Goal: Information Seeking & Learning: Find specific fact

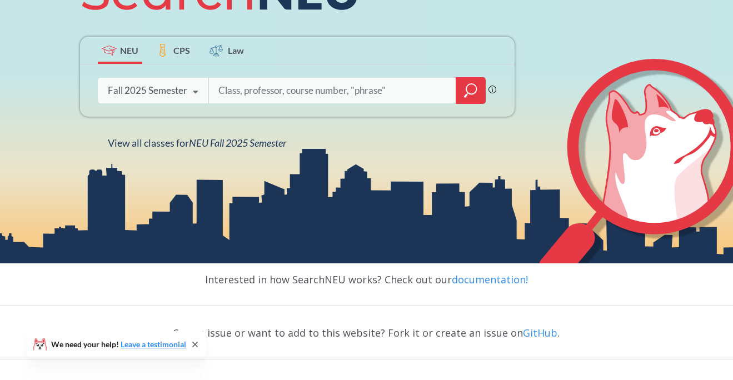
scroll to position [190, 0]
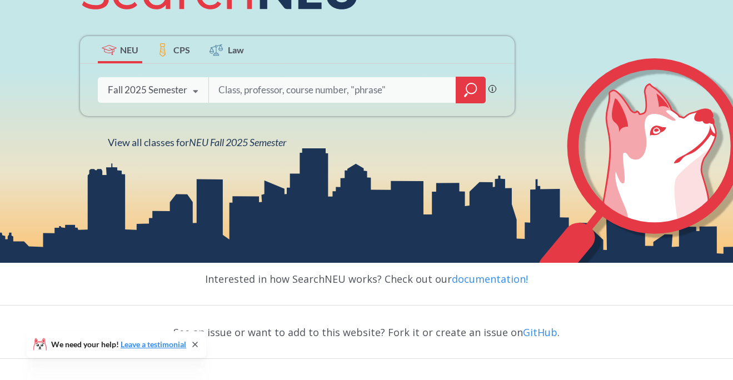
click at [231, 88] on input "search" at bounding box center [332, 89] width 231 height 23
type input "orgb"
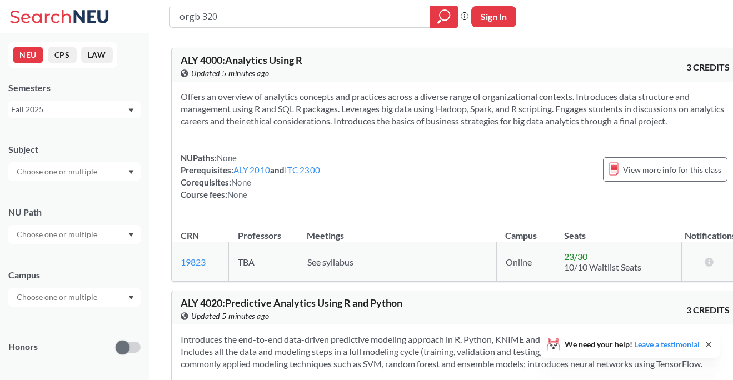
type input "orgb 3201"
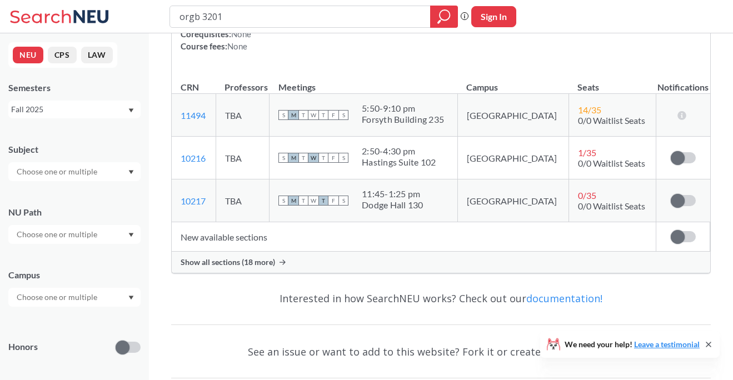
scroll to position [189, 0]
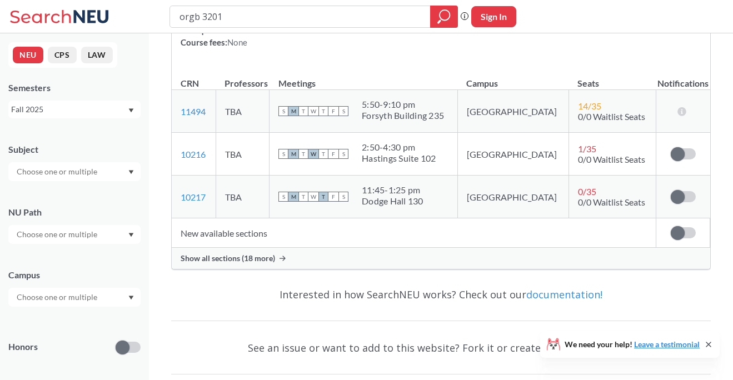
click at [266, 256] on span "Show all sections (18 more)" at bounding box center [228, 259] width 95 height 10
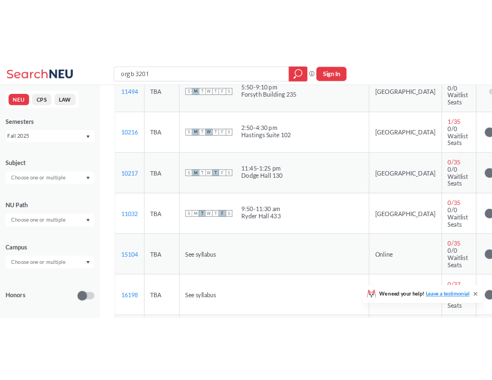
scroll to position [255, 0]
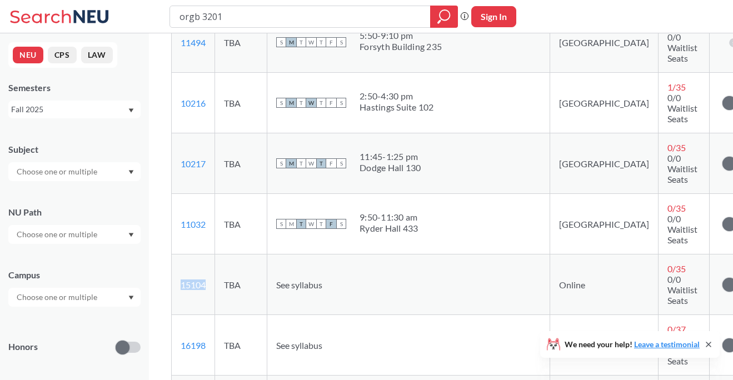
copy link "15104"
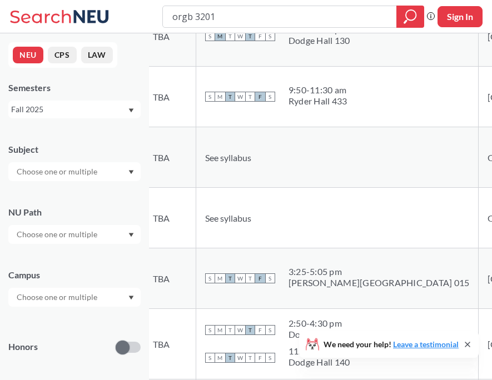
scroll to position [390, 0]
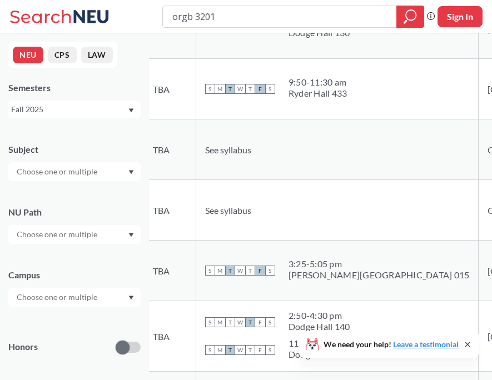
click at [144, 228] on td "16198 View this section on Banner." at bounding box center [122, 210] width 43 height 61
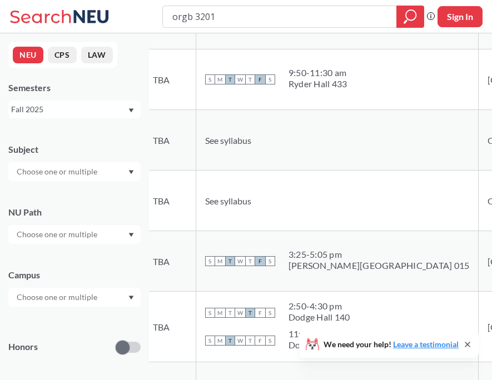
copy link "16198"
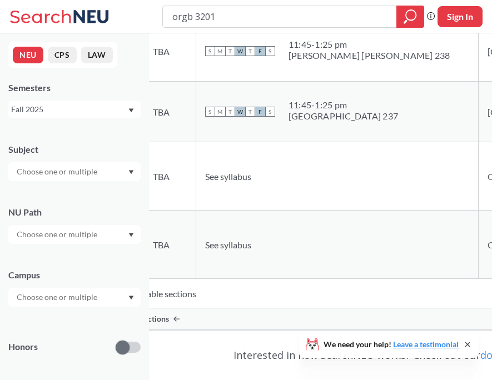
scroll to position [1383, 0]
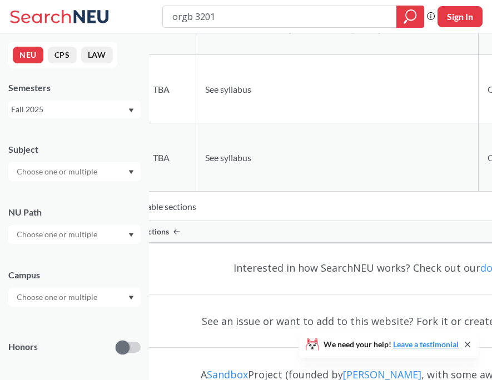
copy link "12455"
copy link "11441"
